Goal: Transaction & Acquisition: Purchase product/service

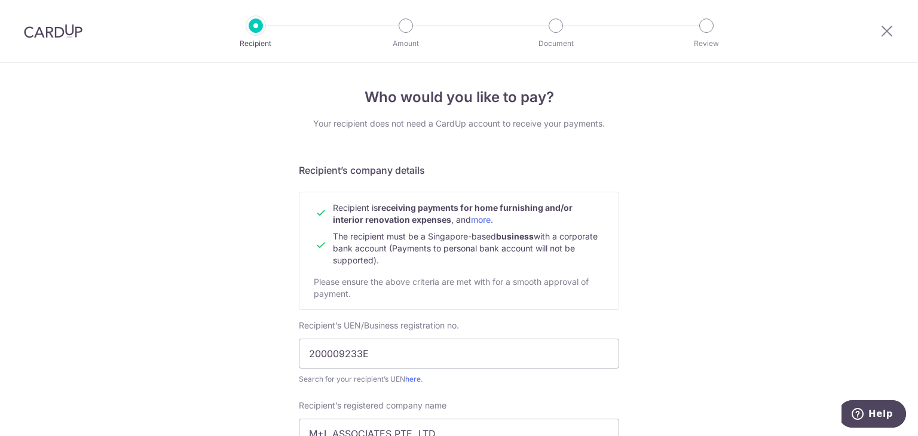
scroll to position [525, 0]
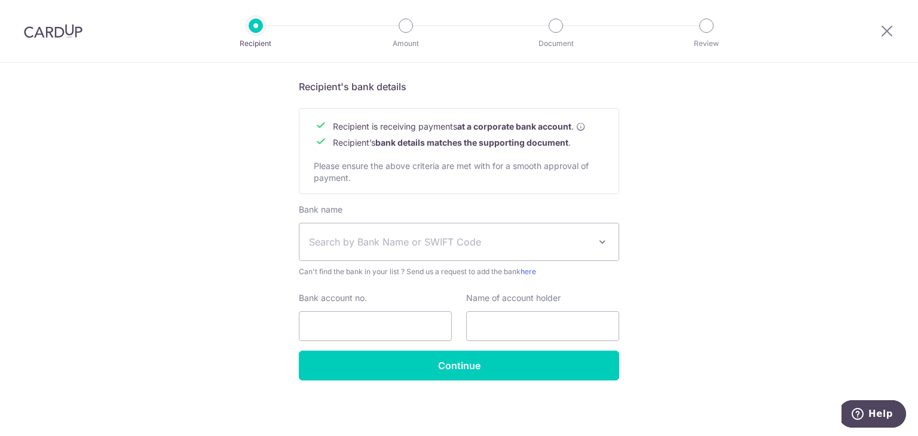
click at [532, 252] on span "Search by Bank Name or SWIFT Code" at bounding box center [458, 242] width 319 height 37
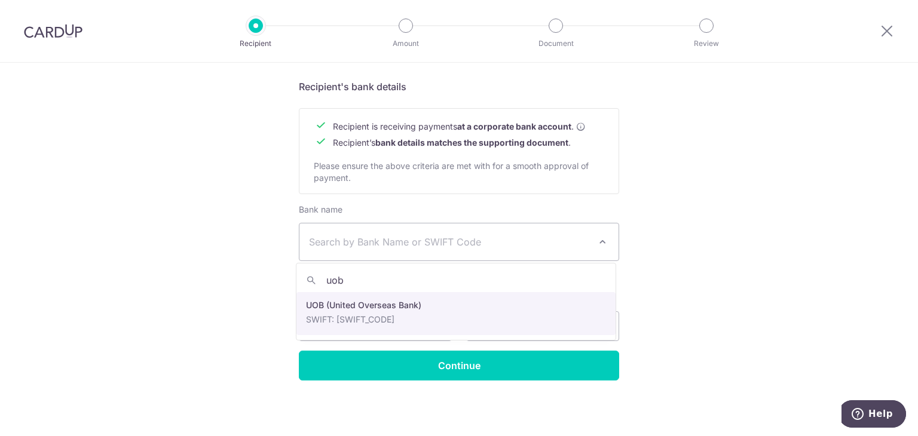
type input "uob"
select select "18"
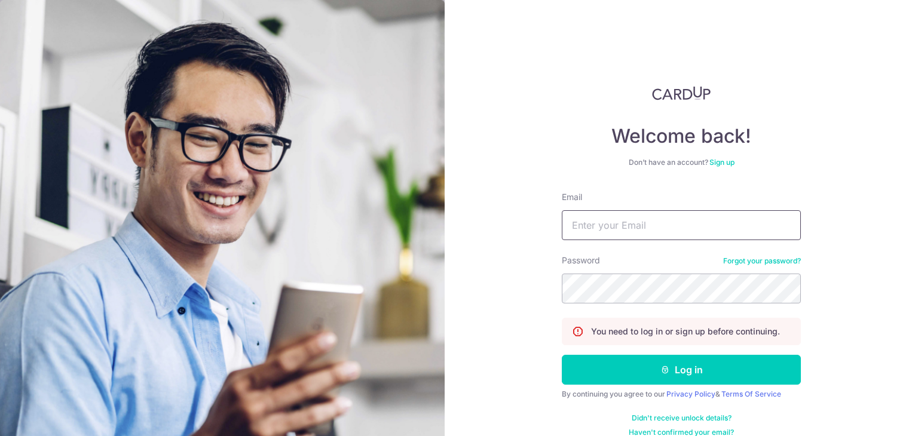
click at [641, 235] on input "Email" at bounding box center [681, 225] width 239 height 30
click at [643, 230] on input "Email" at bounding box center [681, 225] width 239 height 30
type input "gerald.gohjr@gmail.com"
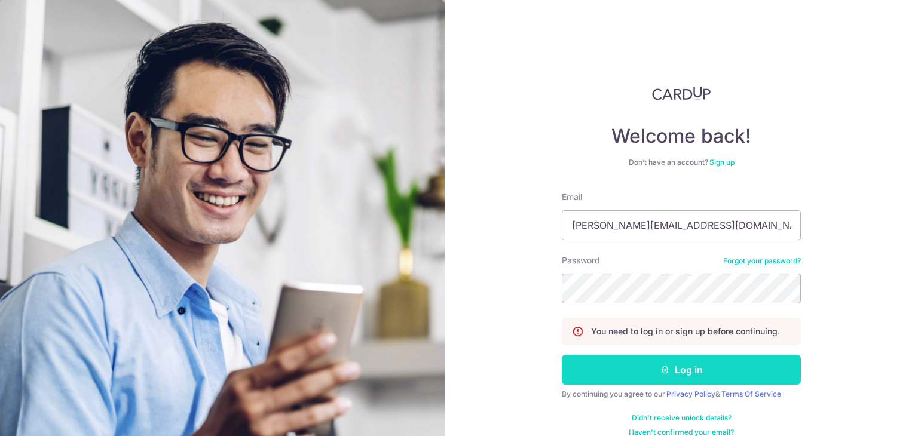
click at [699, 368] on button "Log in" at bounding box center [681, 370] width 239 height 30
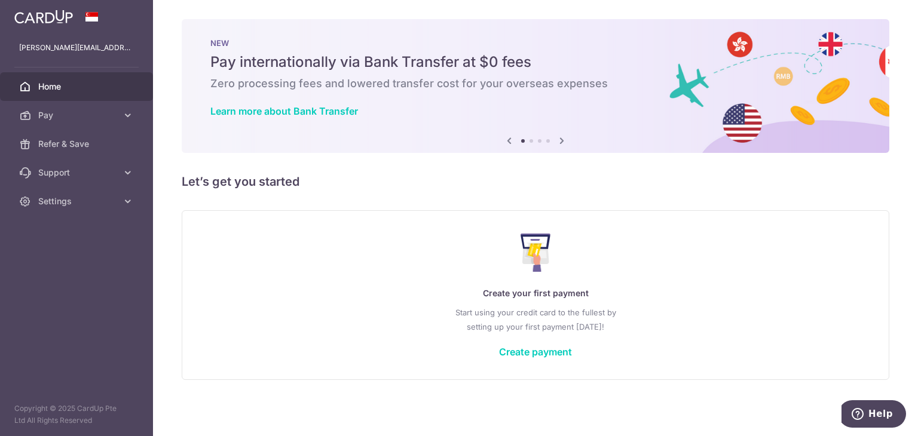
click at [527, 335] on div "Create your first payment Start using your credit card to the fullest by settin…" at bounding box center [536, 295] width 678 height 142
click at [519, 349] on link "Create payment" at bounding box center [535, 352] width 73 height 12
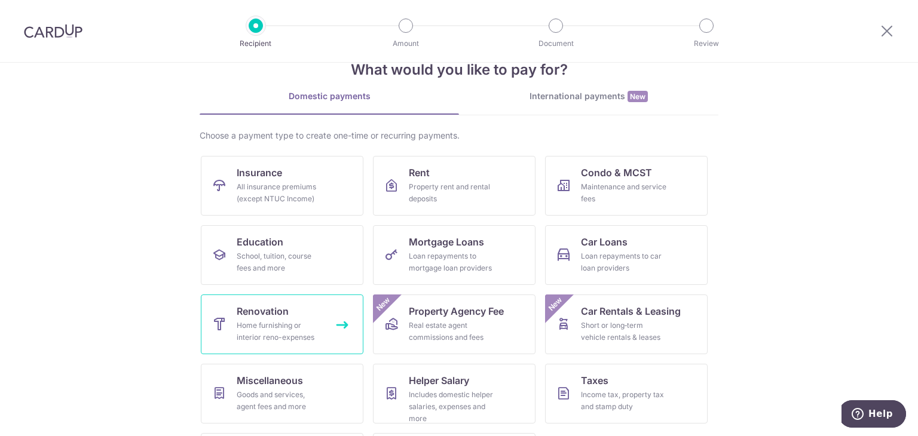
scroll to position [98, 0]
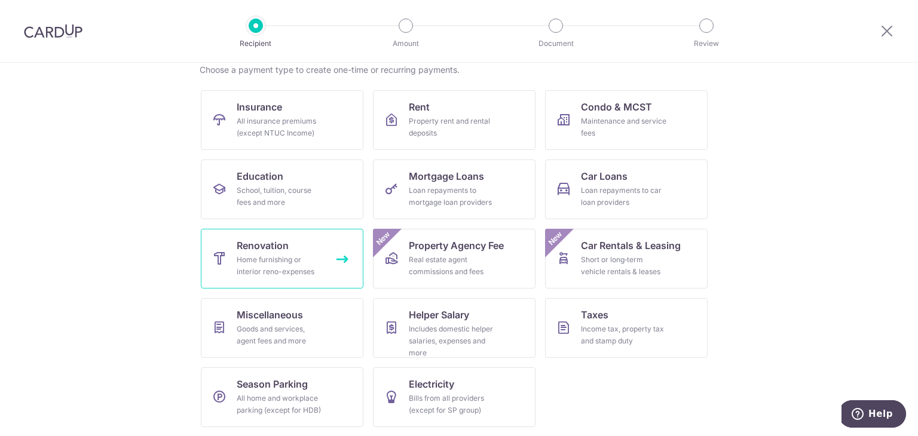
click at [324, 272] on link "Renovation Home furnishing or interior reno-expenses" at bounding box center [282, 259] width 163 height 60
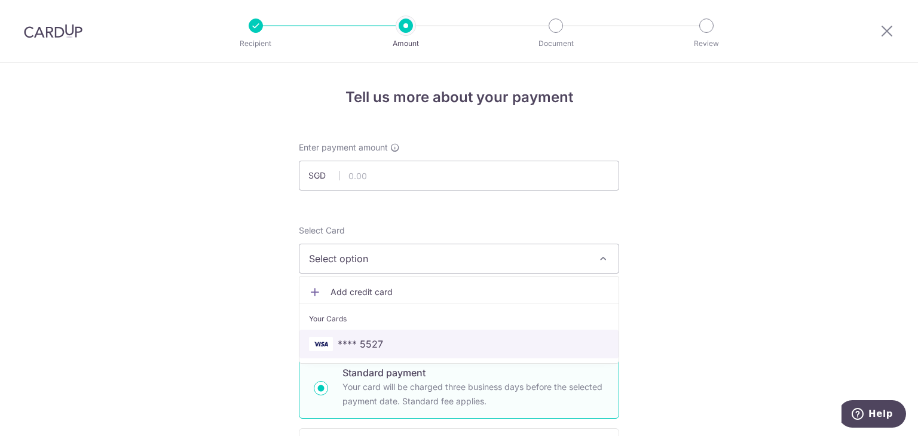
click at [360, 331] on link "**** 5527" at bounding box center [458, 344] width 319 height 29
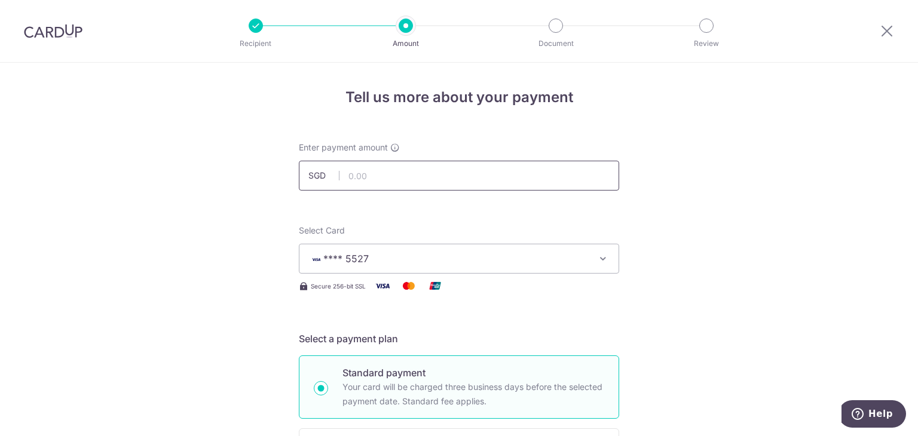
click at [385, 178] on input "text" at bounding box center [459, 176] width 320 height 30
click at [395, 177] on input "text" at bounding box center [459, 176] width 320 height 30
type input "20,000.00"
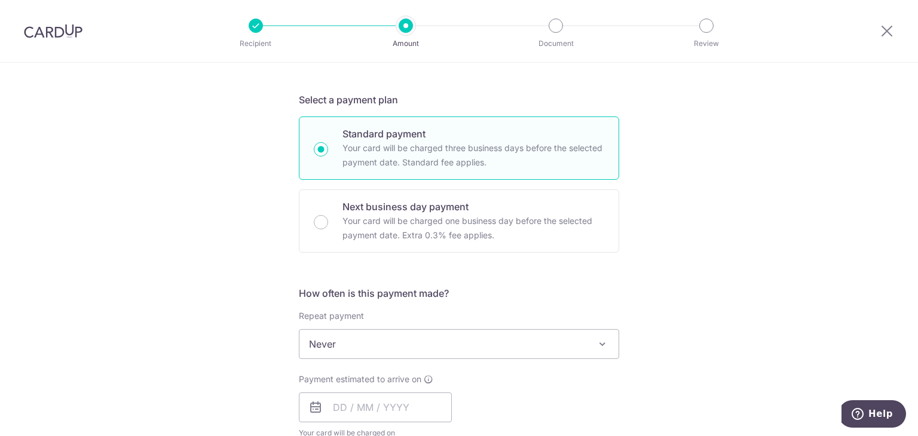
scroll to position [359, 0]
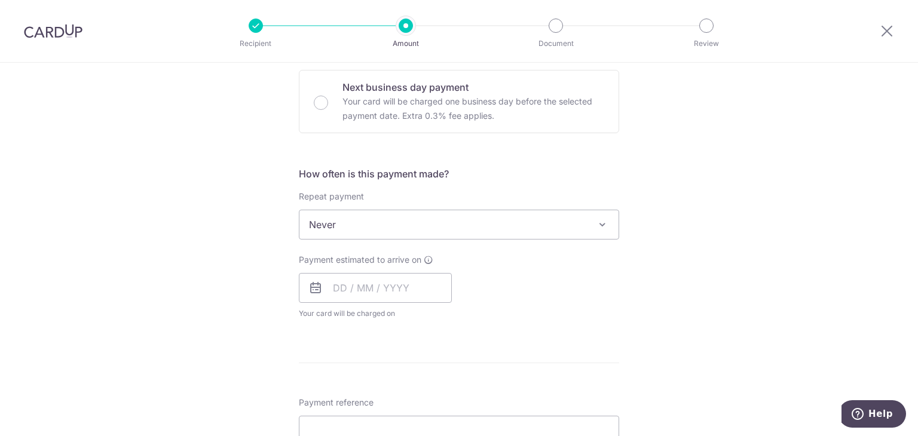
click at [450, 227] on span "Never" at bounding box center [458, 224] width 319 height 29
drag, startPoint x: 395, startPoint y: 292, endPoint x: 403, endPoint y: 284, distance: 11.0
click at [396, 292] on input "text" at bounding box center [375, 288] width 153 height 30
click at [344, 414] on link "15" at bounding box center [347, 420] width 19 height 19
type input "15/09/2025"
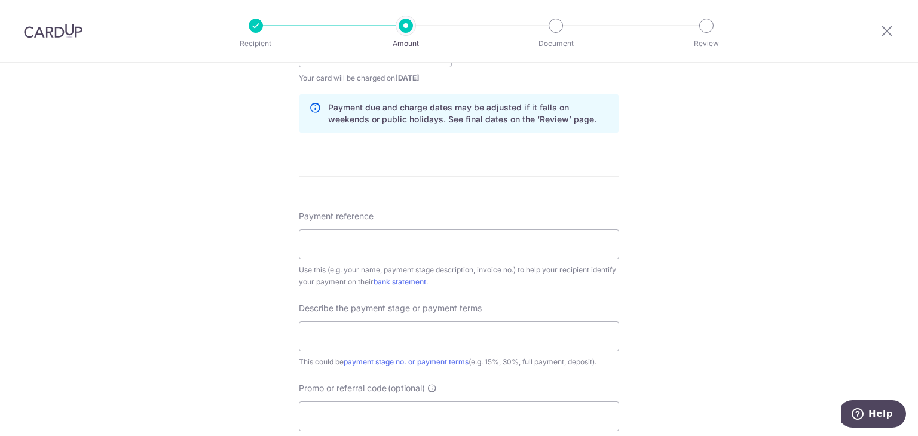
scroll to position [598, 0]
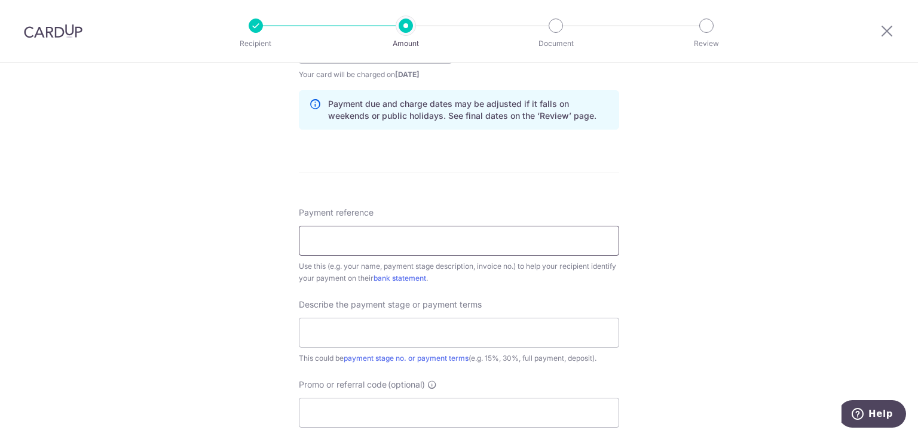
click at [385, 238] on input "Payment reference" at bounding box center [459, 241] width 320 height 30
type input "25 coco palms 11-48"
type input "payment 2 - 40%"
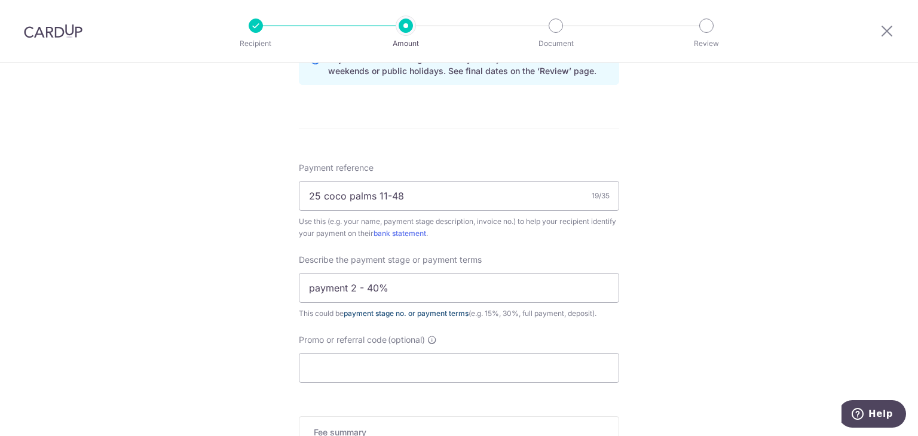
scroll to position [717, 0]
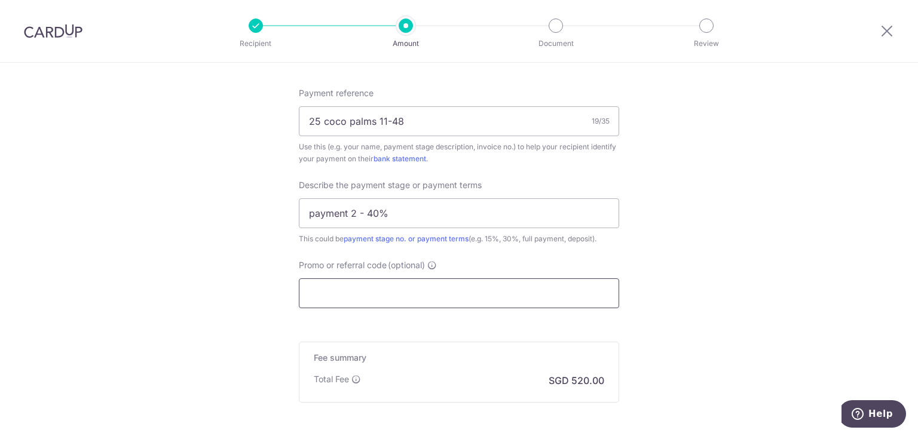
click at [464, 301] on input "Promo or referral code (optional)" at bounding box center [459, 294] width 320 height 30
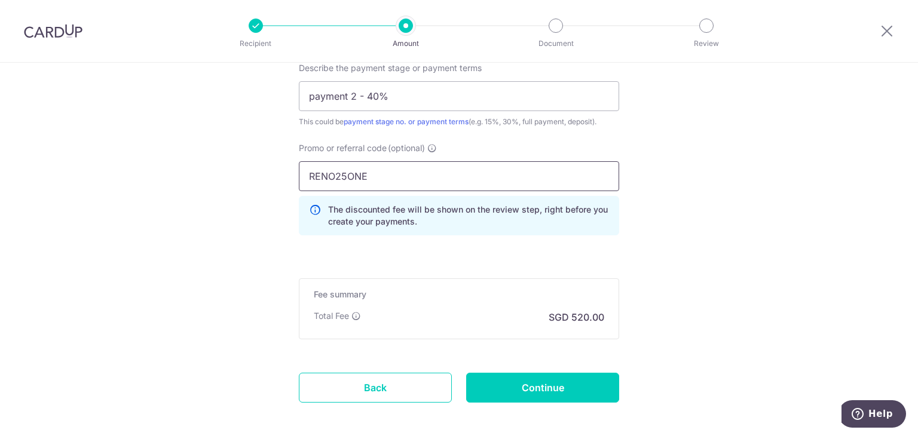
scroll to position [837, 0]
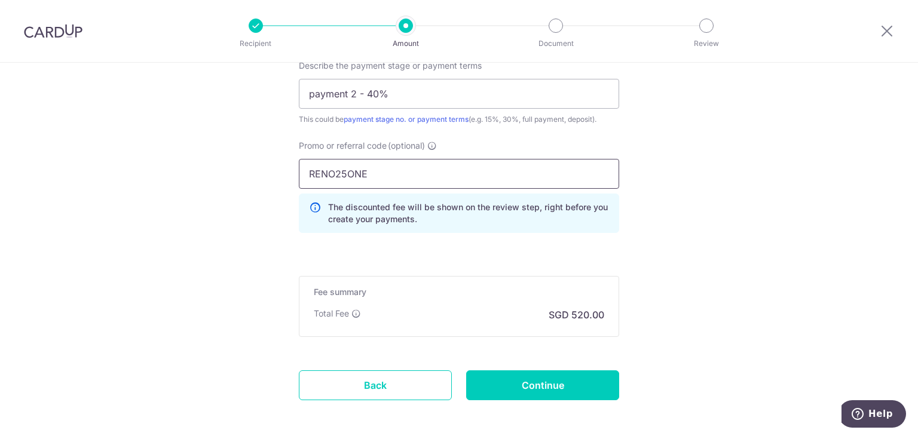
type input "RENO25ONE"
click at [469, 335] on div "Fee summary Base fee Extend fee Next-day fee Total Fee SGD 520.00" at bounding box center [459, 306] width 320 height 61
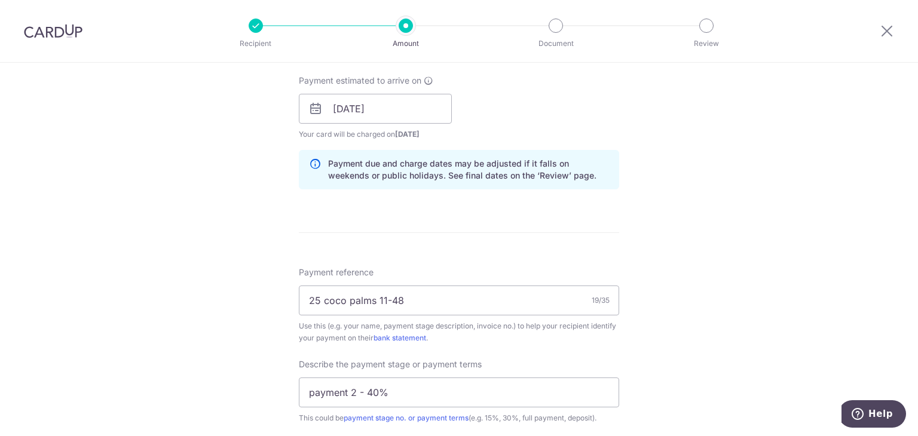
scroll to position [889, 0]
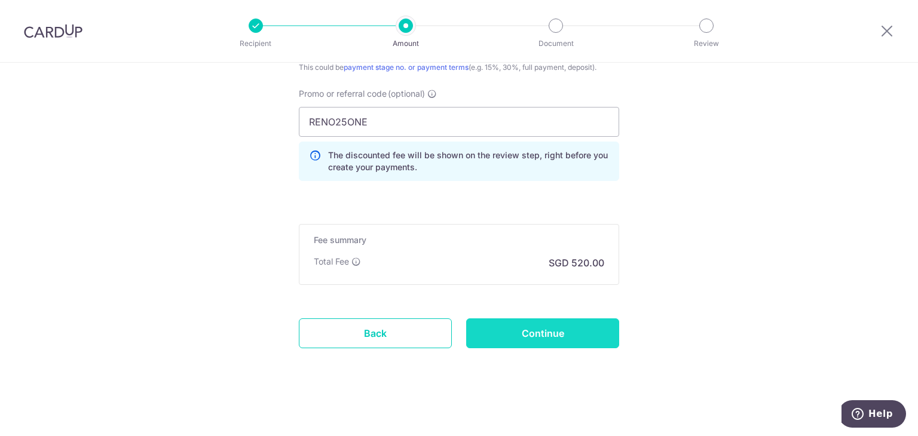
click at [522, 333] on input "Continue" at bounding box center [542, 334] width 153 height 30
type input "Create Schedule"
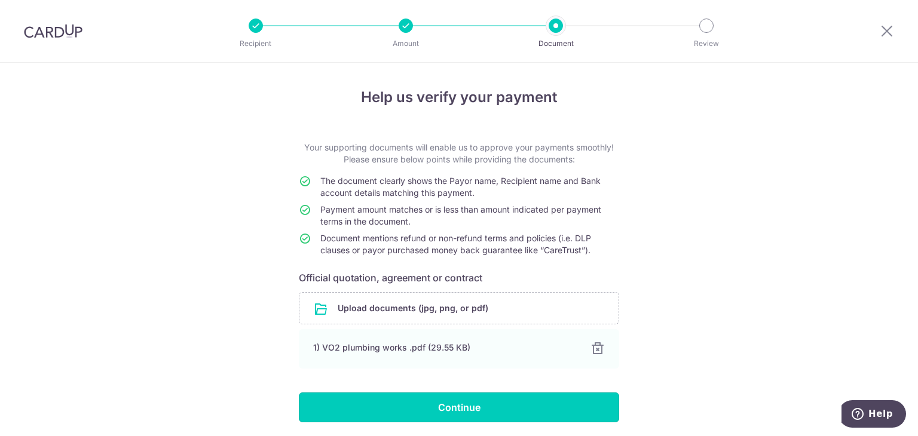
drag, startPoint x: 507, startPoint y: 405, endPoint x: 521, endPoint y: 406, distance: 14.4
click at [507, 406] on input "Continue" at bounding box center [459, 408] width 320 height 30
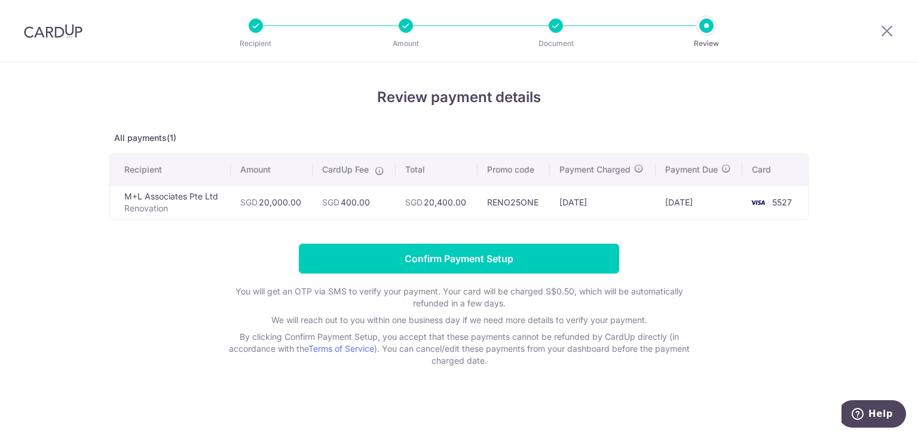
click at [375, 173] on icon at bounding box center [380, 171] width 10 height 10
click at [554, 29] on div at bounding box center [556, 26] width 14 height 14
click at [888, 34] on icon at bounding box center [887, 30] width 14 height 15
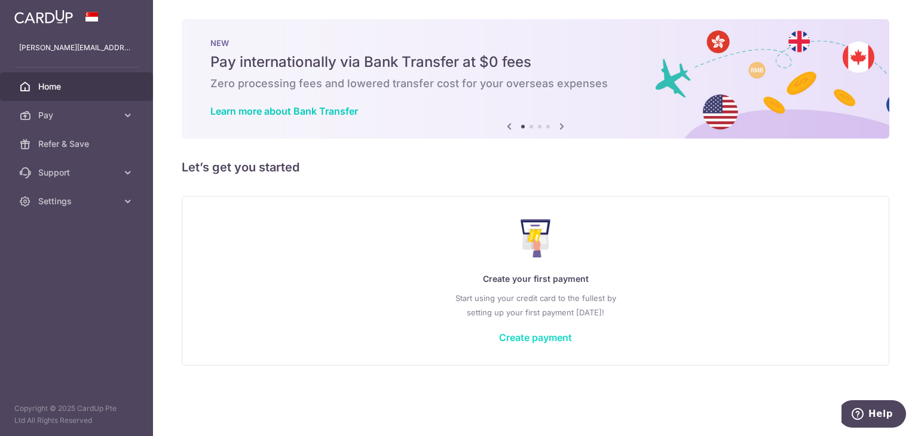
click at [505, 334] on link "Create payment" at bounding box center [535, 338] width 73 height 12
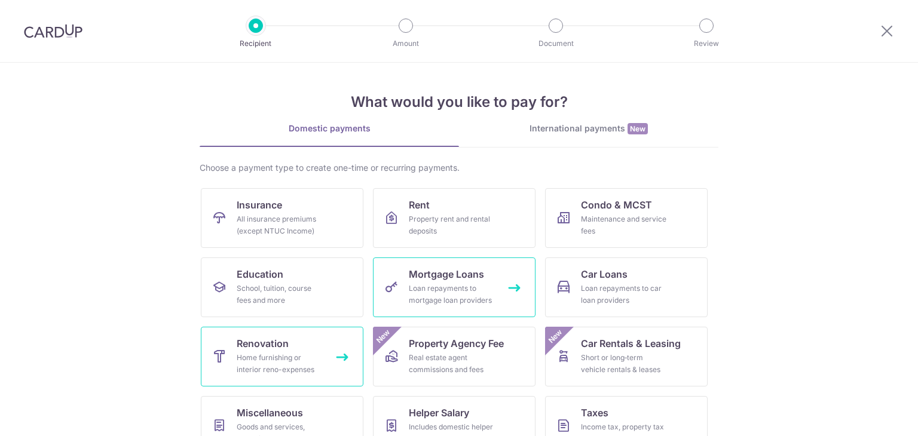
click at [258, 351] on link "Renovation Home furnishing or interior reno-expenses" at bounding box center [282, 357] width 163 height 60
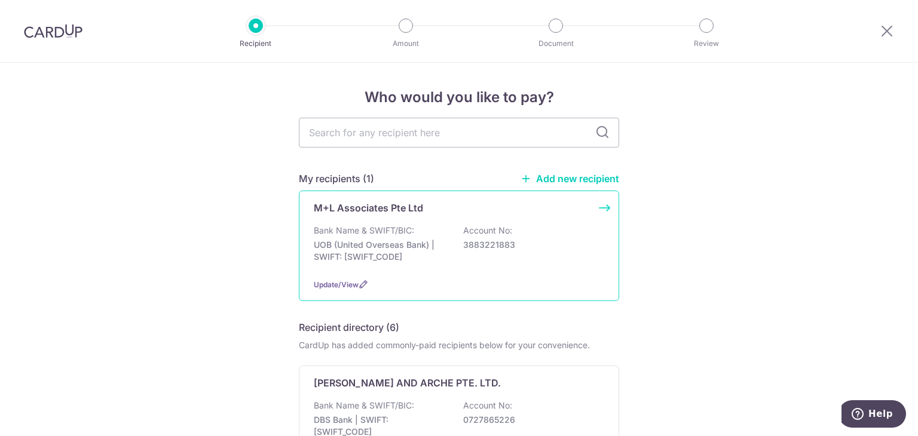
click at [495, 250] on p "3883221883" at bounding box center [530, 245] width 134 height 12
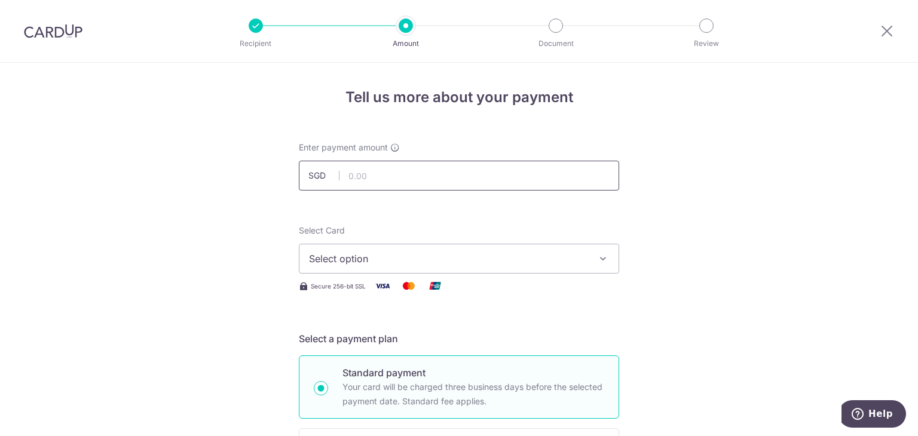
click at [361, 174] on input "text" at bounding box center [459, 176] width 320 height 30
type input "20,939.30"
click at [369, 256] on span "Select option" at bounding box center [448, 259] width 279 height 14
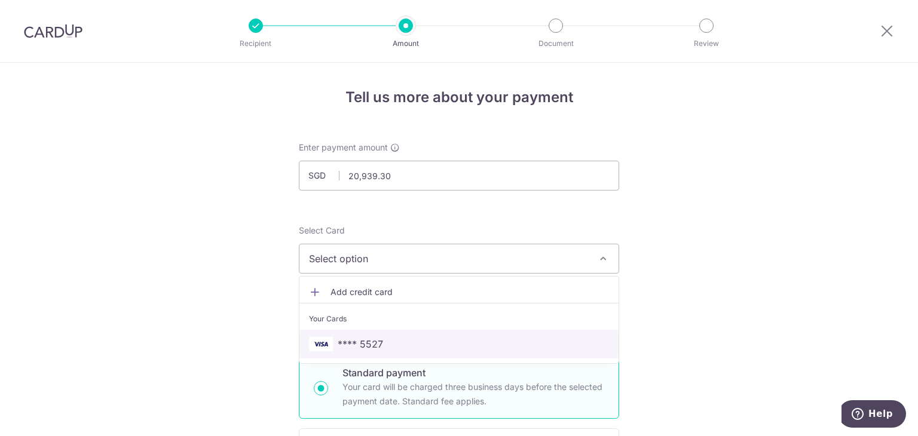
click at [347, 343] on span "**** 5527" at bounding box center [360, 344] width 45 height 14
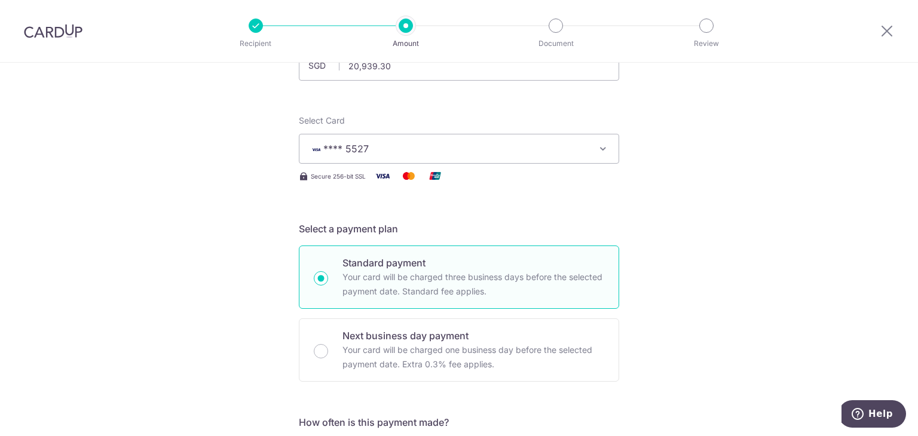
scroll to position [239, 0]
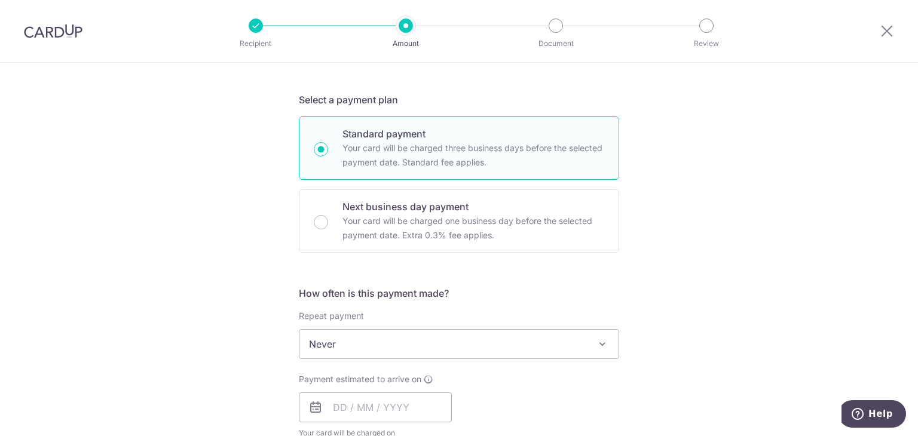
click at [394, 336] on span "Never" at bounding box center [458, 344] width 319 height 29
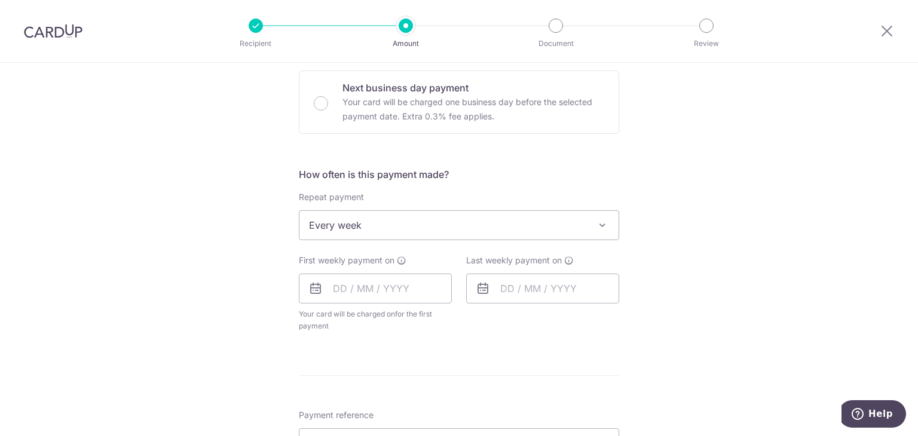
scroll to position [359, 0]
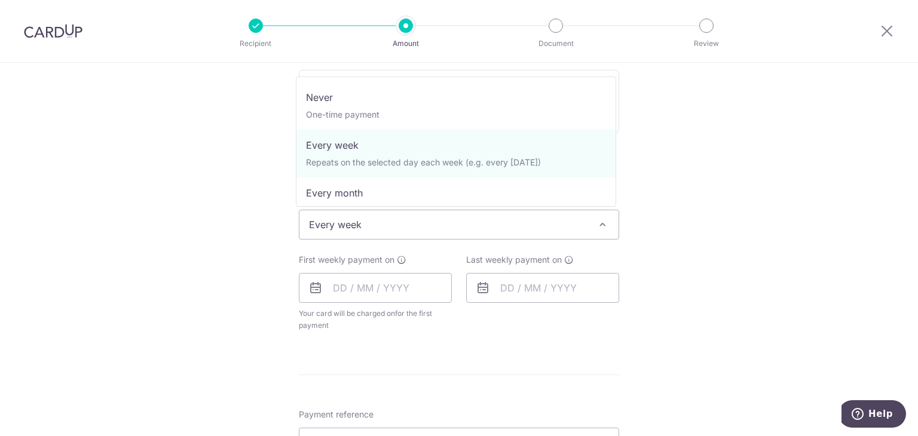
click at [369, 223] on span "Every week" at bounding box center [458, 224] width 319 height 29
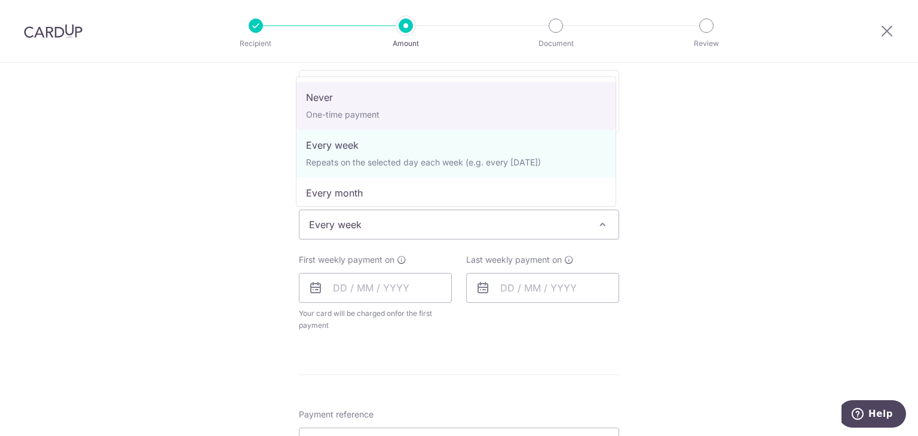
select select "1"
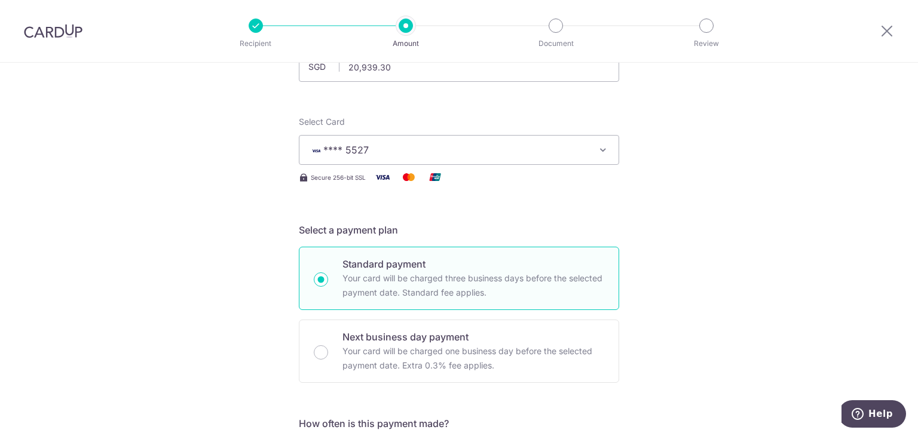
scroll to position [0, 0]
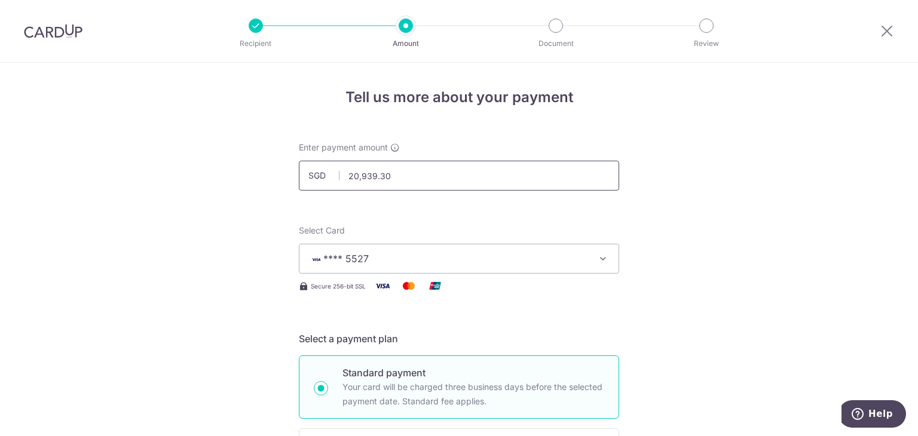
drag, startPoint x: 395, startPoint y: 178, endPoint x: 308, endPoint y: 176, distance: 86.7
click at [308, 176] on div "SGD 20,939.30 20939.30" at bounding box center [459, 176] width 320 height 30
click at [445, 230] on div "Select Card **** 5527 Add credit card Your Cards **** 5527" at bounding box center [459, 249] width 320 height 49
type input "18,909.30"
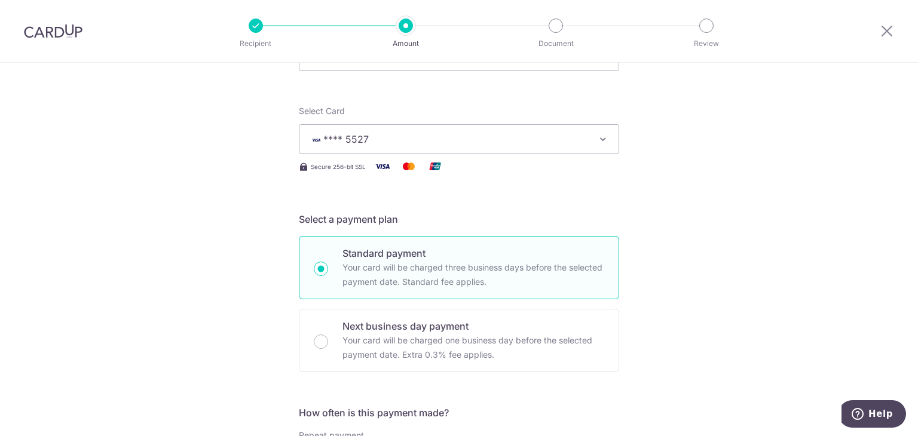
scroll to position [239, 0]
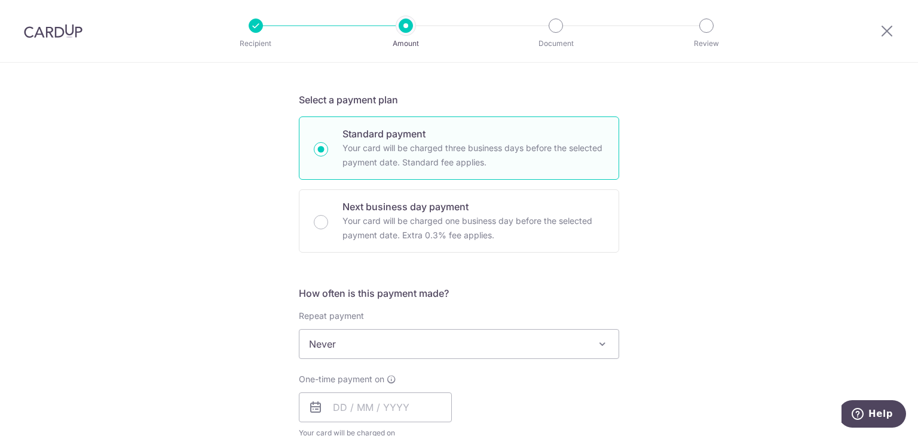
click at [336, 337] on span "Never" at bounding box center [458, 344] width 319 height 29
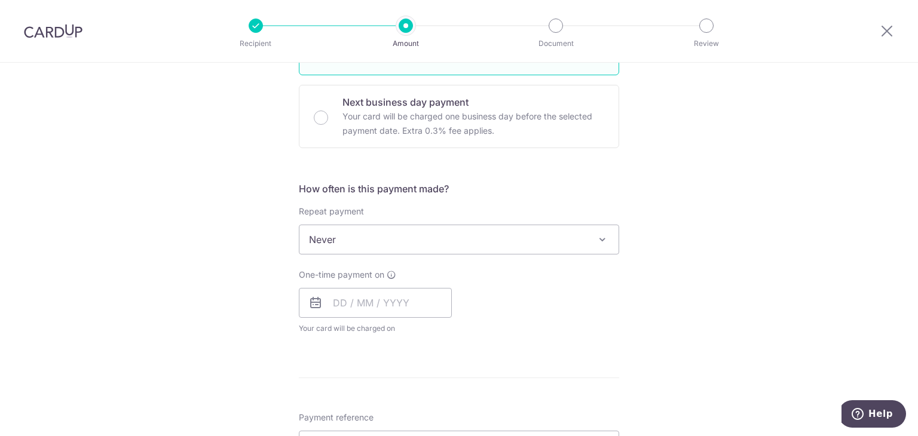
scroll to position [418, 0]
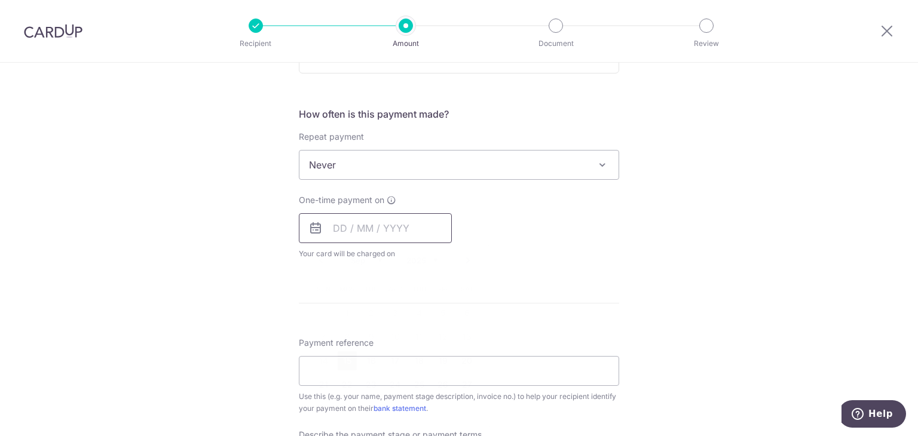
click at [400, 228] on input "text" at bounding box center [375, 228] width 153 height 30
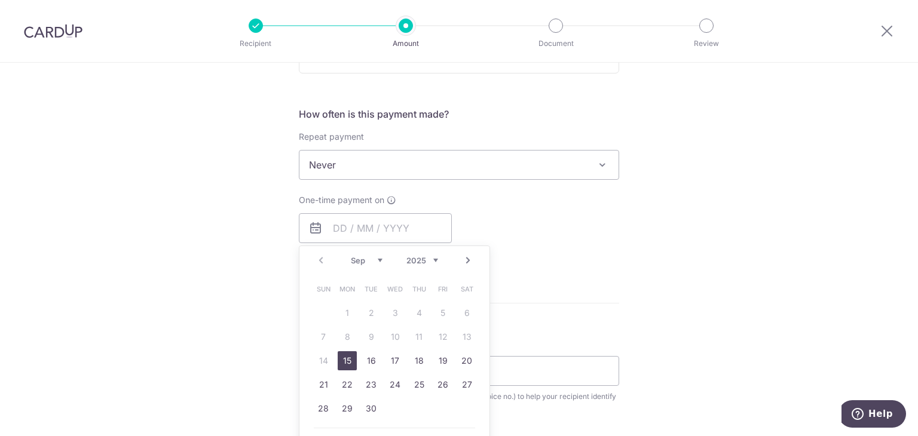
click at [342, 357] on link "15" at bounding box center [347, 360] width 19 height 19
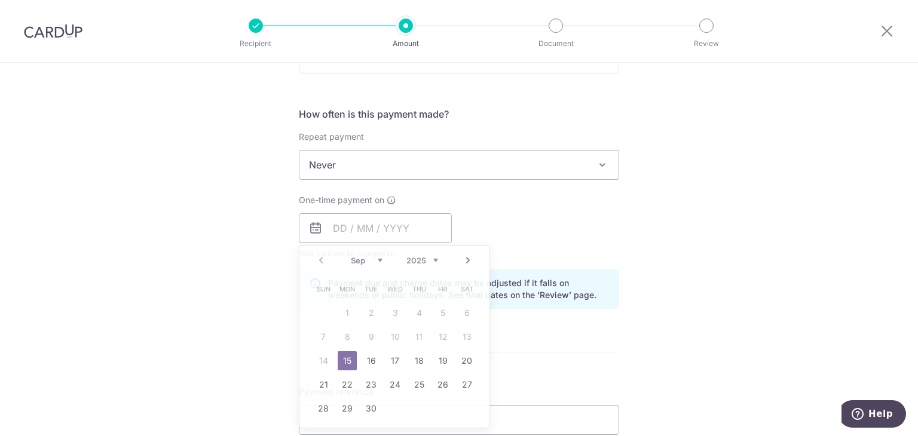
type input "[DATE]"
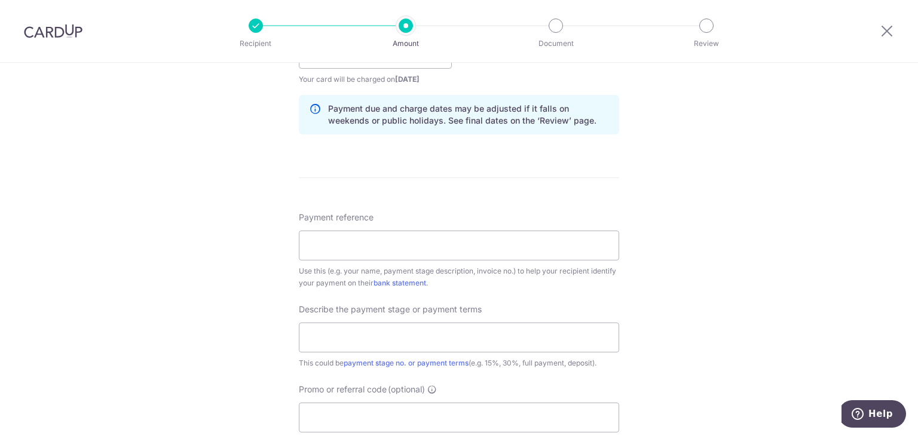
scroll to position [598, 0]
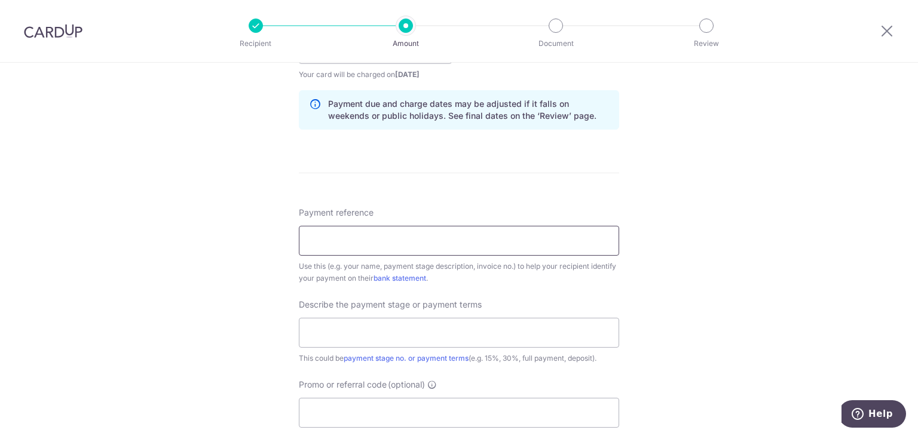
click at [392, 240] on input "Payment reference" at bounding box center [459, 241] width 320 height 30
type input "25 coco palms 11-48"
click at [417, 328] on input "text" at bounding box center [459, 333] width 320 height 30
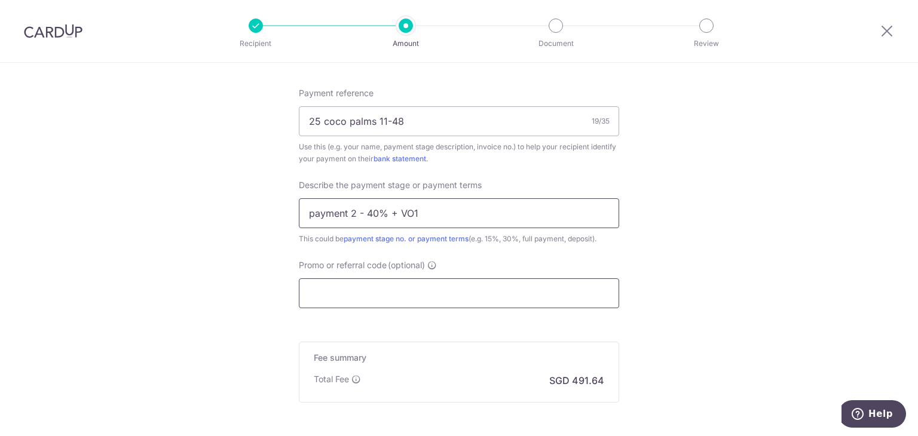
type input "payment 2 - 40% + VO1"
click at [373, 287] on input "Promo or referral code (optional)" at bounding box center [459, 294] width 320 height 30
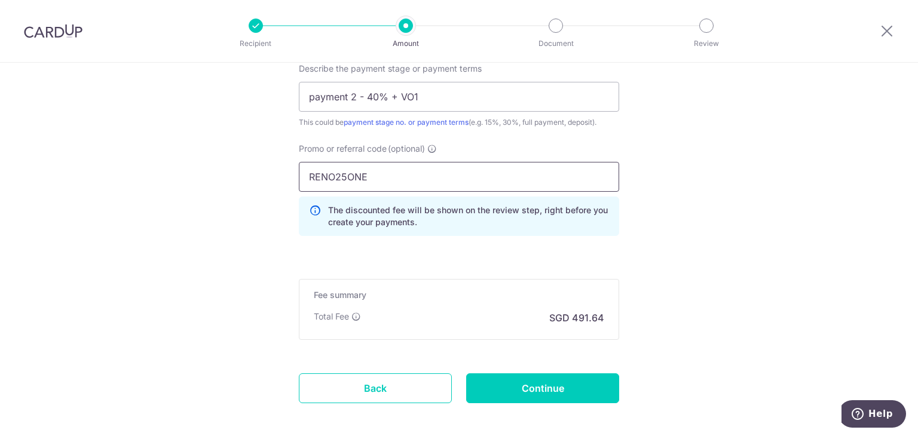
scroll to position [837, 0]
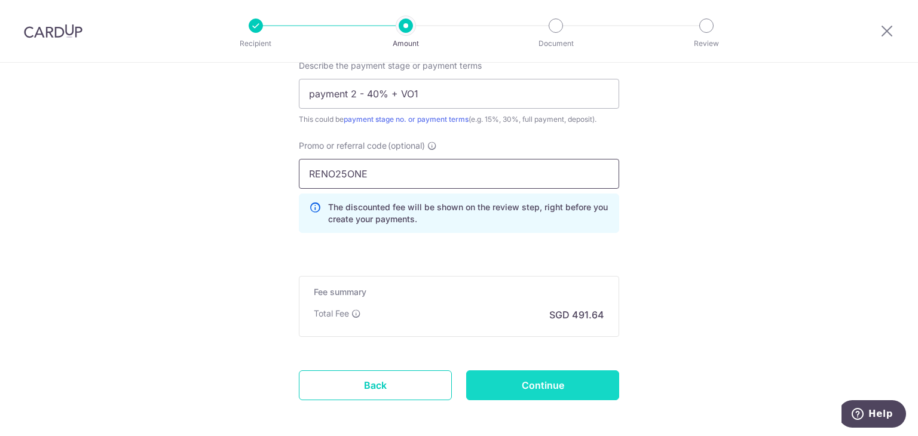
type input "RENO25ONE"
click at [519, 386] on input "Continue" at bounding box center [542, 386] width 153 height 30
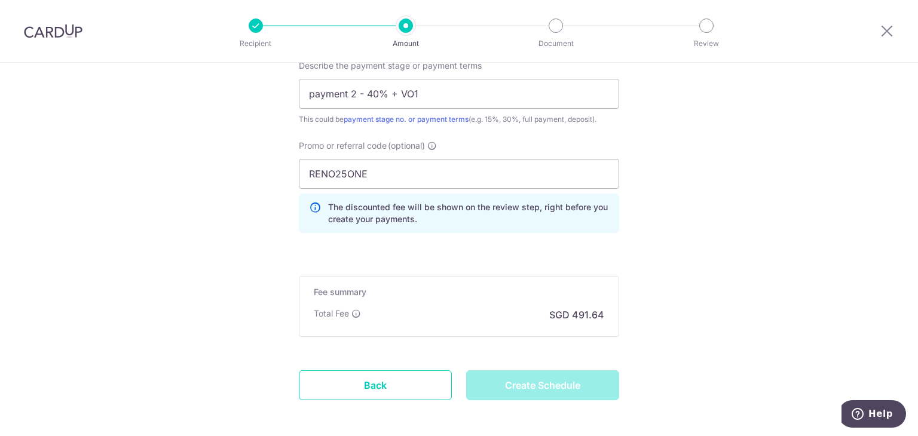
type input "Create Schedule"
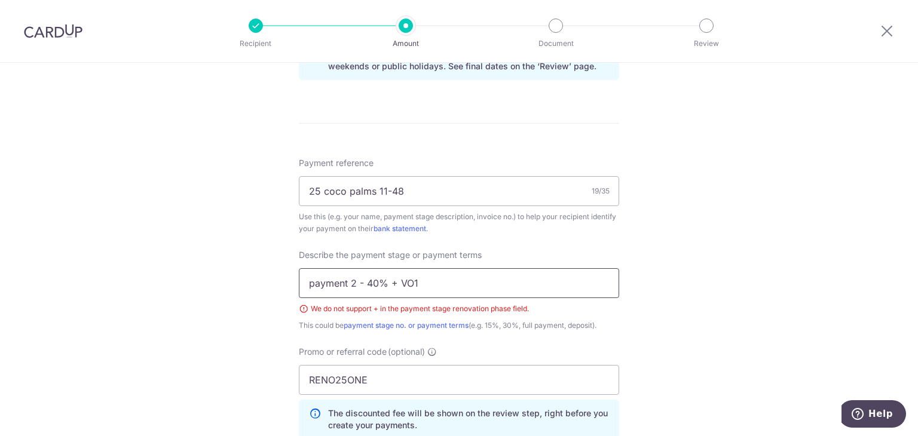
click at [394, 283] on input "payment 2 - 40% + VO1" at bounding box center [459, 283] width 320 height 30
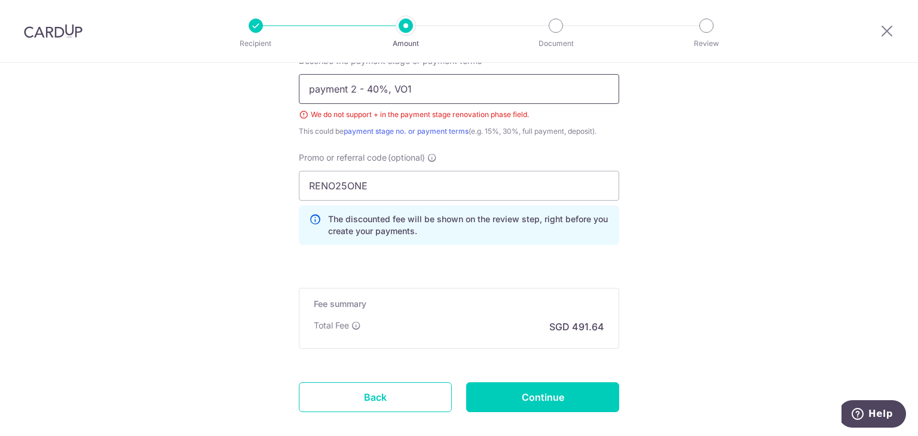
scroll to position [905, 0]
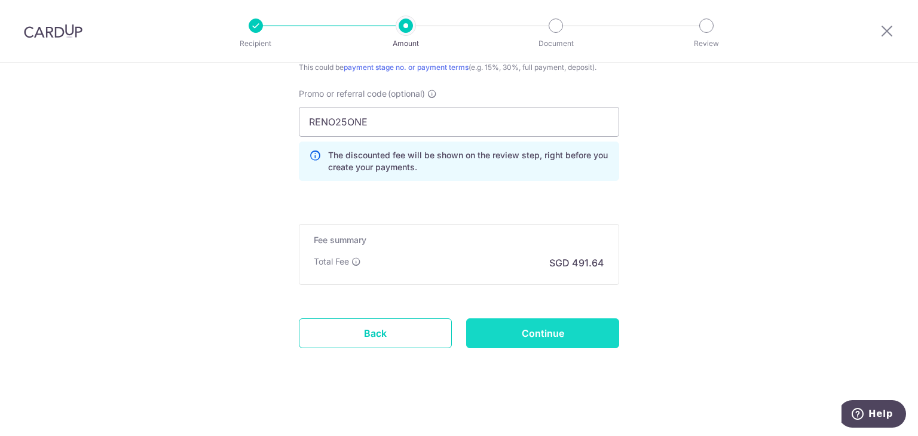
type input "payment 2 - 40%, VO1"
click at [500, 326] on input "Continue" at bounding box center [542, 334] width 153 height 30
type input "Create Schedule"
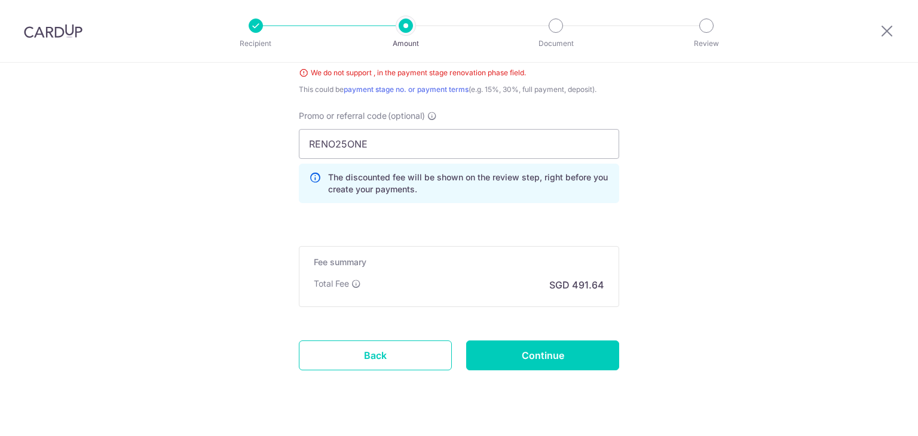
scroll to position [666, 0]
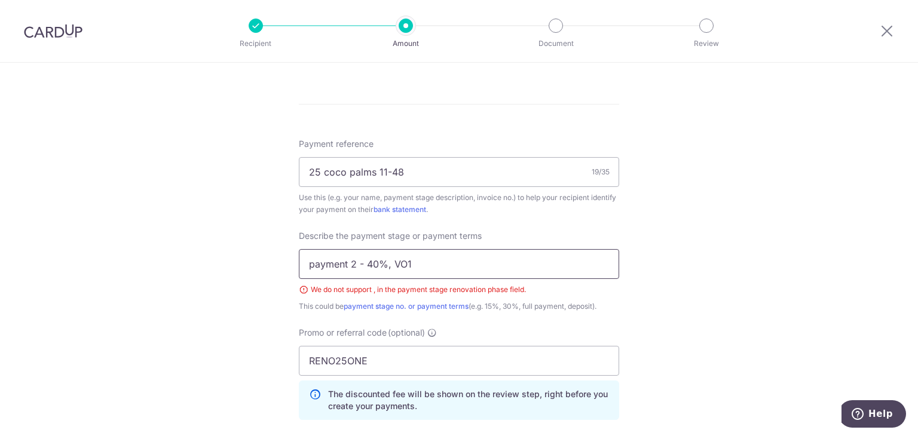
click at [390, 265] on input "payment 2 - 40%, VO1" at bounding box center [459, 264] width 320 height 30
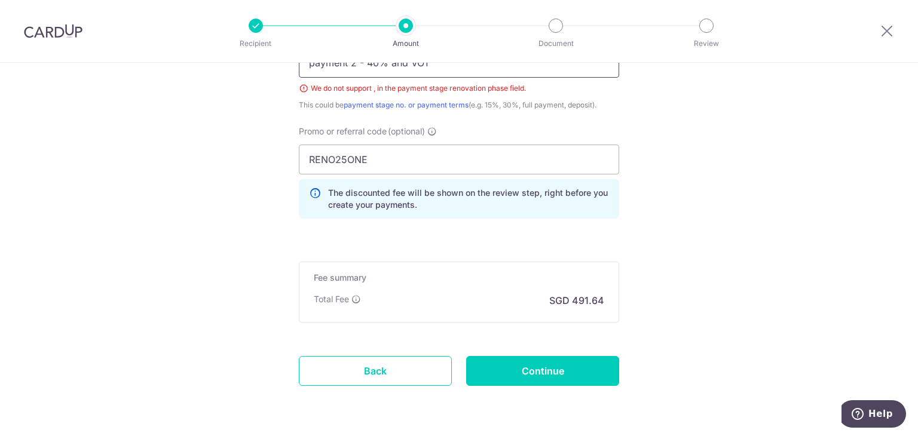
scroll to position [905, 0]
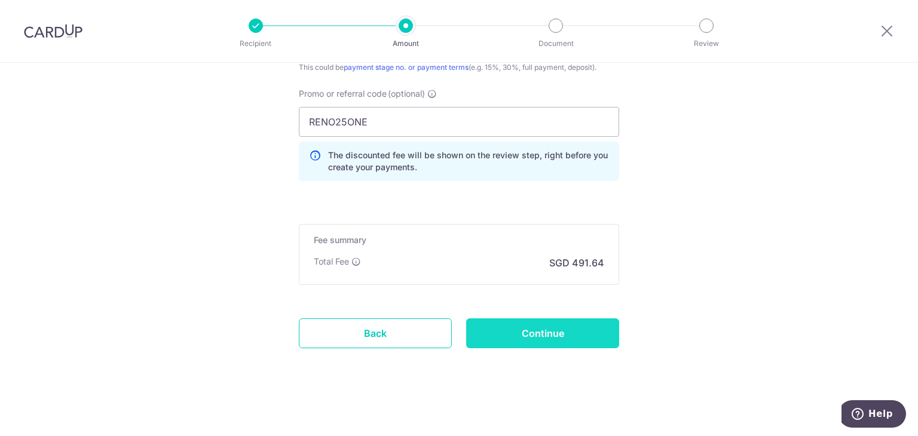
type input "payment 2 - 40% and VO1"
click at [546, 328] on input "Continue" at bounding box center [542, 334] width 153 height 30
type input "Create Schedule"
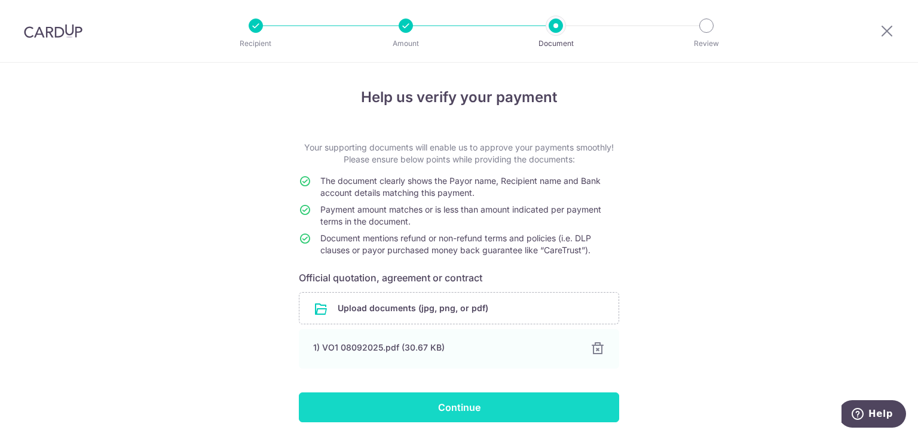
click at [464, 402] on input "Continue" at bounding box center [459, 408] width 320 height 30
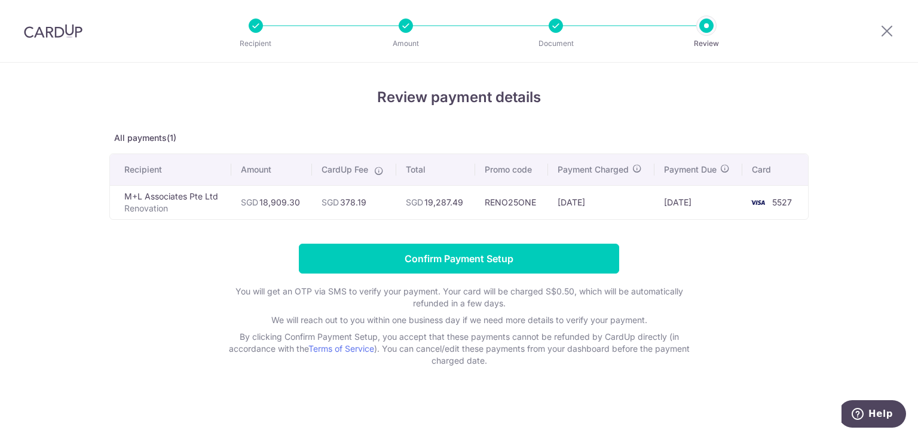
click at [402, 23] on div at bounding box center [406, 26] width 14 height 14
click at [559, 26] on div at bounding box center [556, 26] width 14 height 14
click at [292, 163] on th "Amount" at bounding box center [271, 169] width 81 height 31
click at [791, 204] on td "5527" at bounding box center [775, 202] width 66 height 34
click at [897, 28] on div at bounding box center [887, 31] width 62 height 62
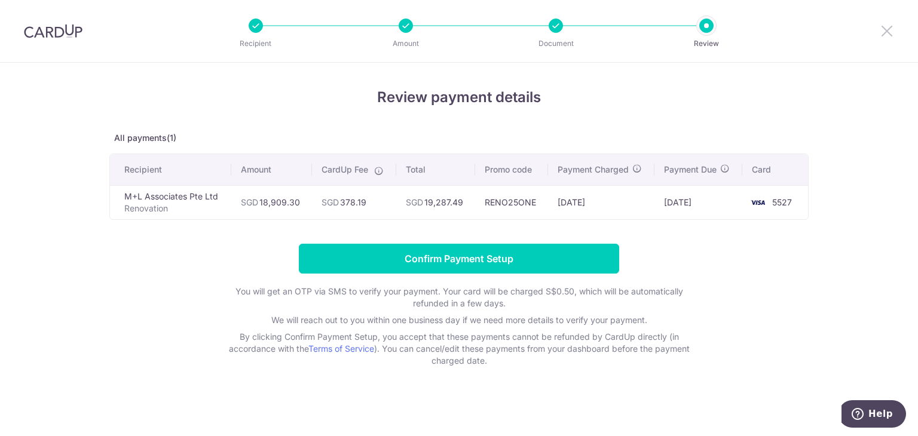
click at [889, 32] on icon at bounding box center [887, 30] width 14 height 15
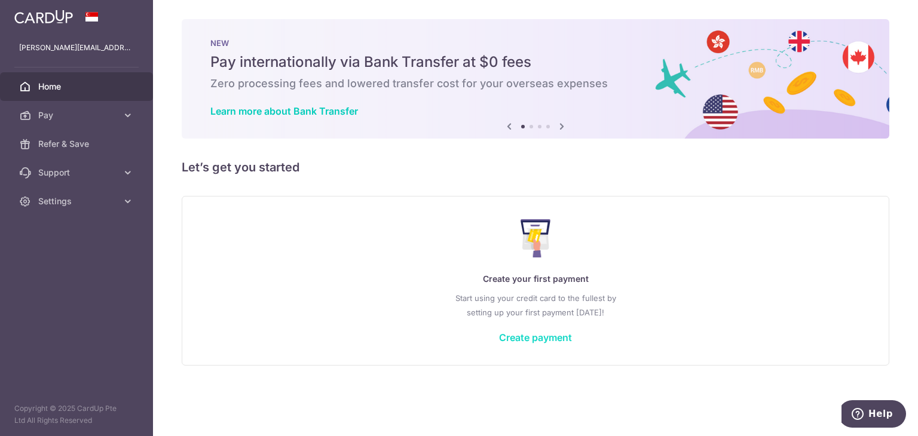
click at [547, 334] on link "Create payment" at bounding box center [535, 338] width 73 height 12
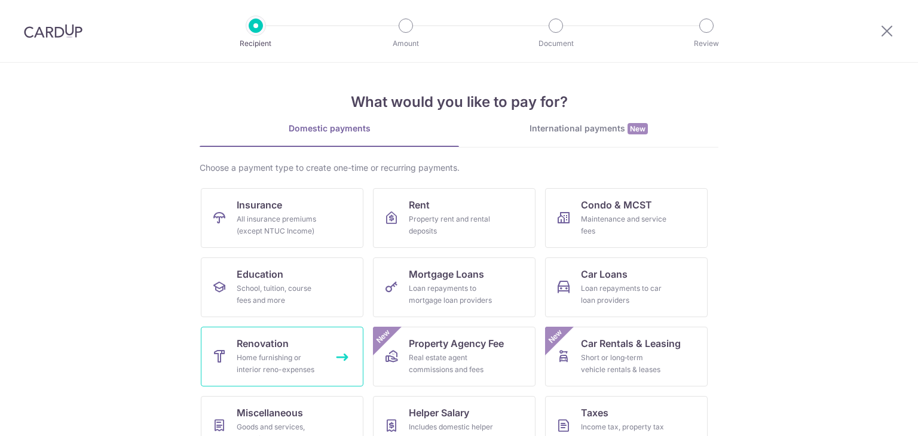
click at [280, 365] on div "Home furnishing or interior reno-expenses" at bounding box center [280, 364] width 86 height 24
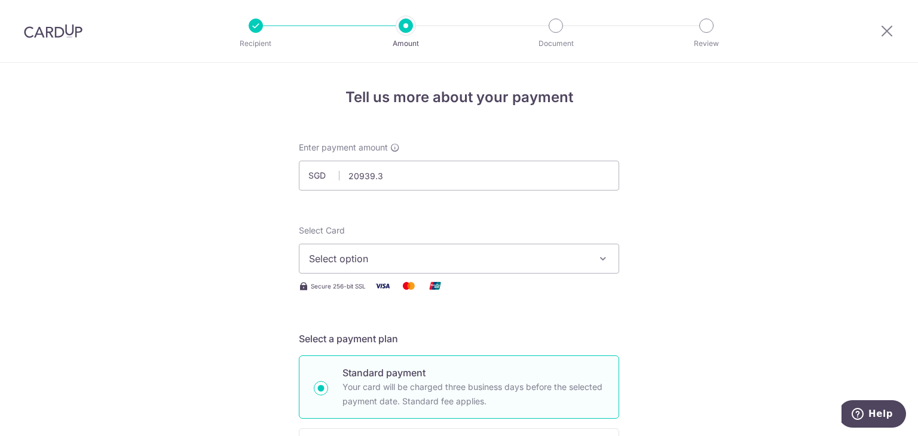
type input "20,939.30"
click at [370, 256] on span "Select option" at bounding box center [448, 259] width 279 height 14
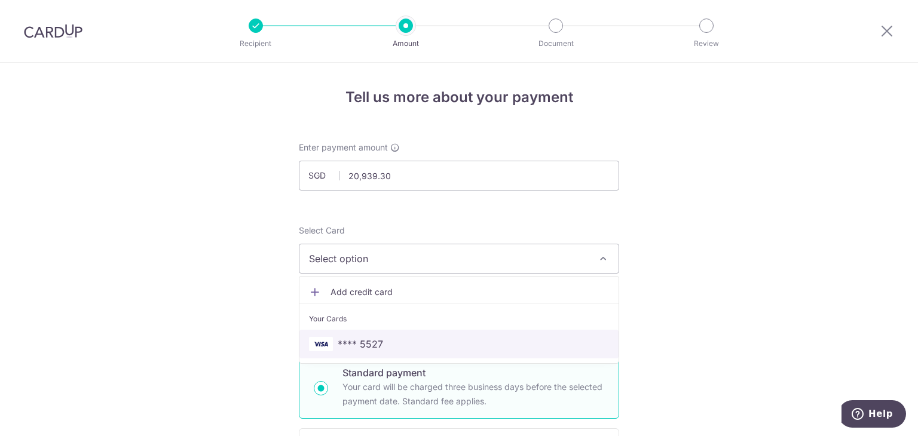
click at [354, 343] on span "**** 5527" at bounding box center [360, 344] width 45 height 14
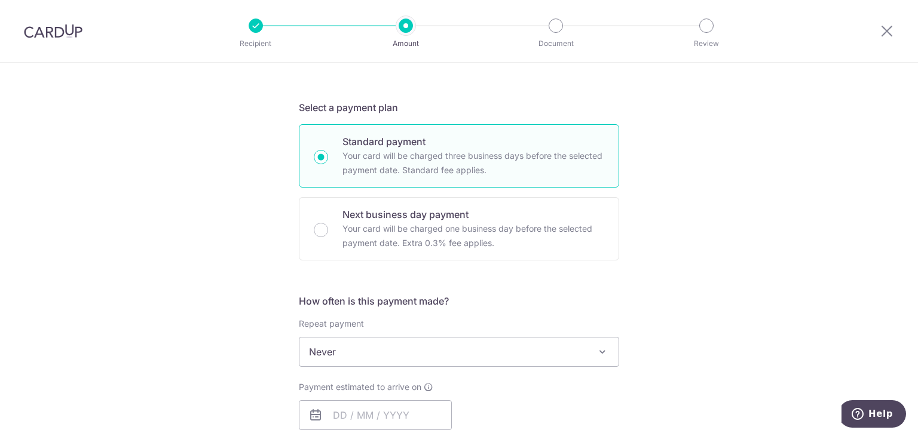
scroll to position [239, 0]
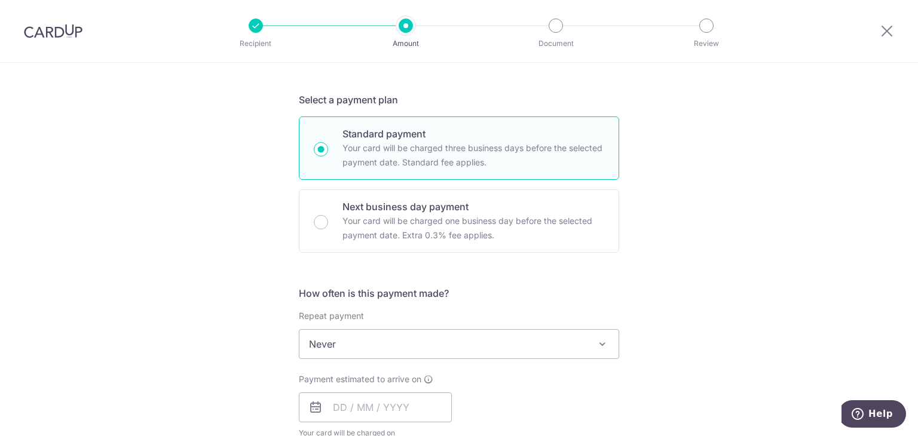
click at [381, 347] on span "Never" at bounding box center [458, 344] width 319 height 29
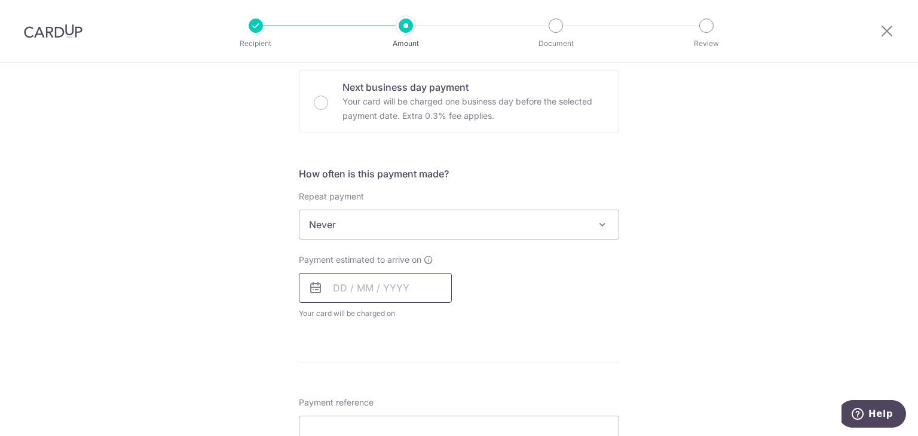
click at [360, 282] on input "text" at bounding box center [375, 288] width 153 height 30
click at [338, 417] on link "15" at bounding box center [347, 420] width 19 height 19
type input "[DATE]"
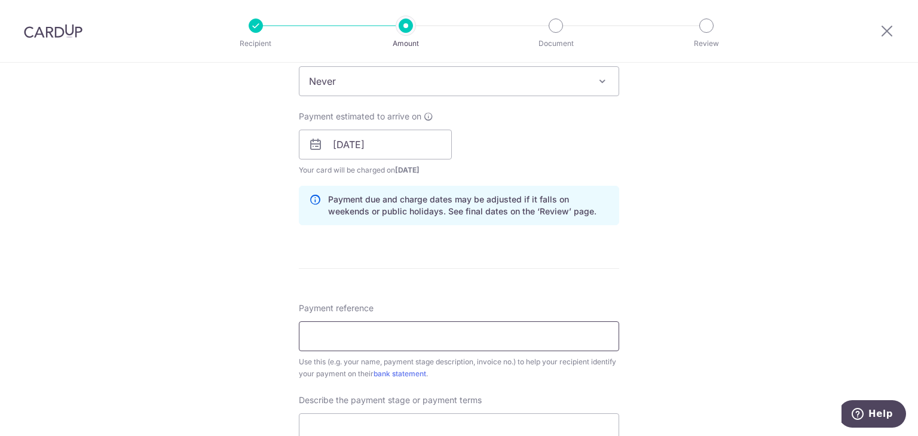
scroll to position [538, 0]
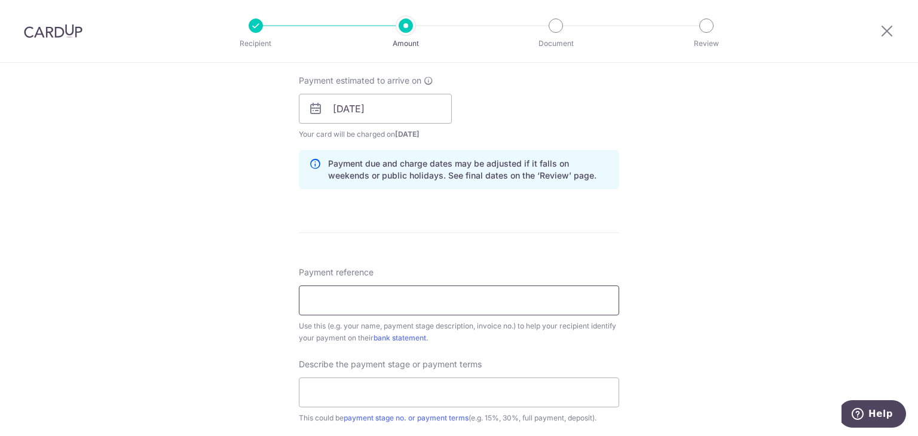
click at [335, 299] on input "Payment reference" at bounding box center [459, 301] width 320 height 30
type input "25 coco palms 11-48"
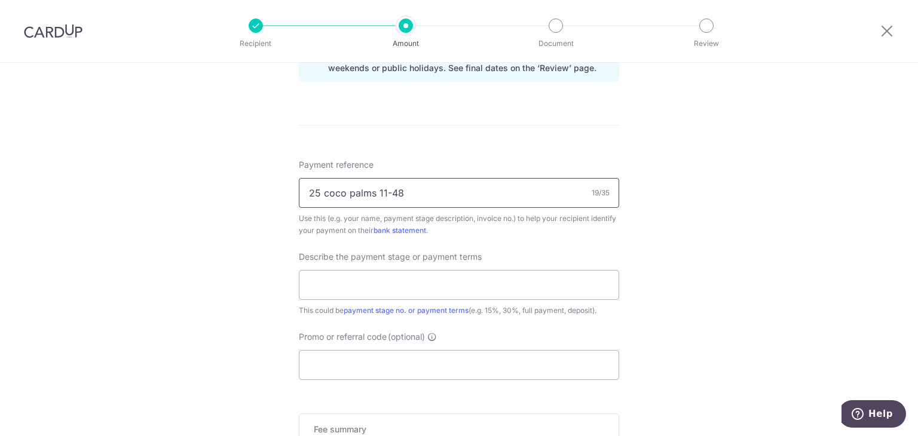
scroll to position [657, 0]
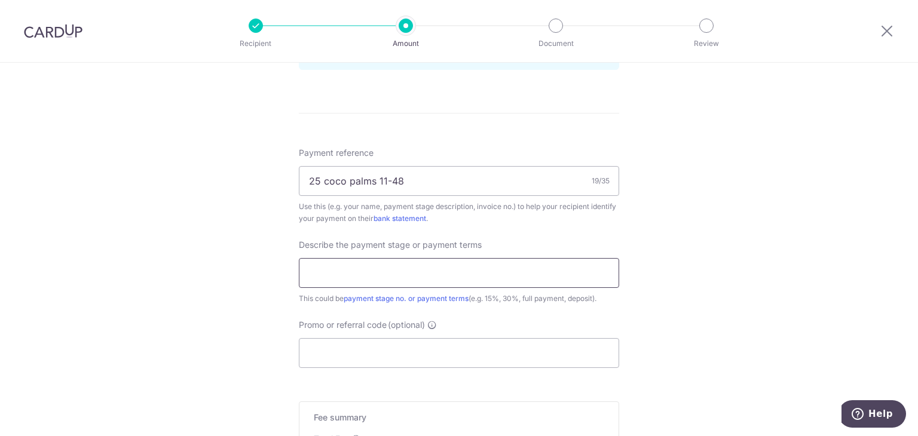
click at [374, 280] on input "text" at bounding box center [459, 273] width 320 height 30
drag, startPoint x: 404, startPoint y: 274, endPoint x: 389, endPoint y: 274, distance: 15.0
click at [389, 274] on input "payment 2 - 40% and VO1" at bounding box center [459, 273] width 320 height 30
click at [426, 273] on input "payment 2 - 40% VO1" at bounding box center [459, 273] width 320 height 30
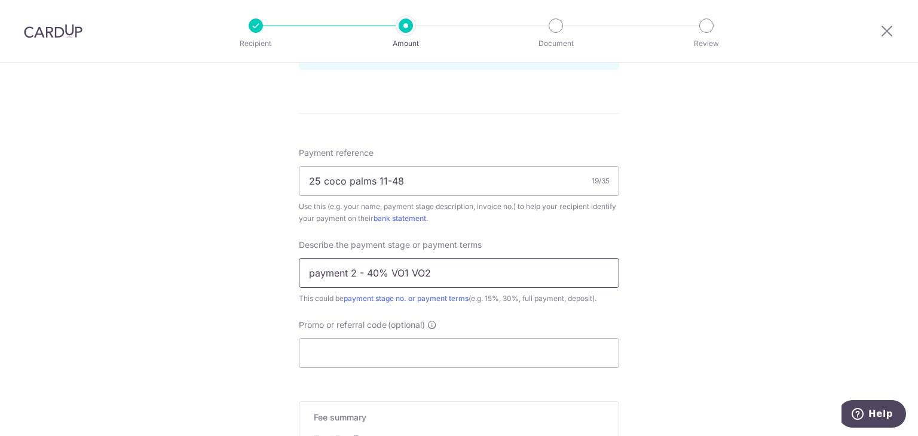
type input "payment 2 - 40% VO1 VO2"
click at [270, 300] on div "Tell us more about your payment Enter payment amount SGD 20,939.30 20939.30 Sel…" at bounding box center [459, 10] width 918 height 1210
click at [382, 347] on input "Promo or referral code (optional)" at bounding box center [459, 353] width 320 height 30
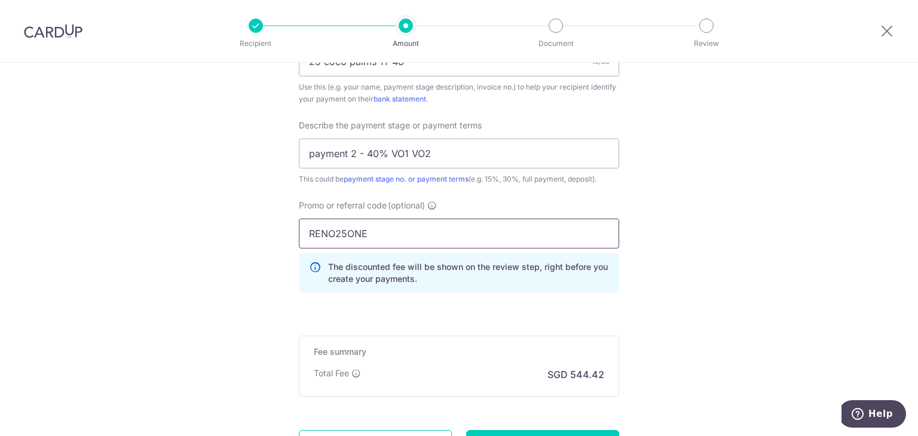
scroll to position [889, 0]
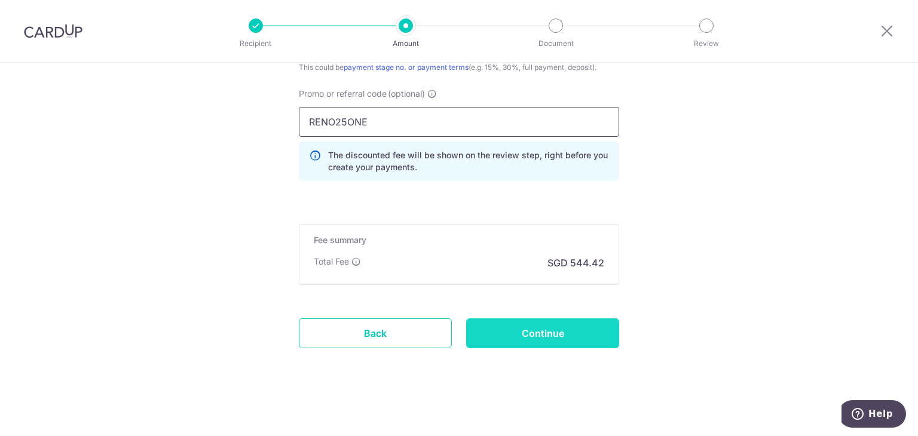
type input "RENO25ONE"
click at [559, 334] on input "Continue" at bounding box center [542, 334] width 153 height 30
type input "Create Schedule"
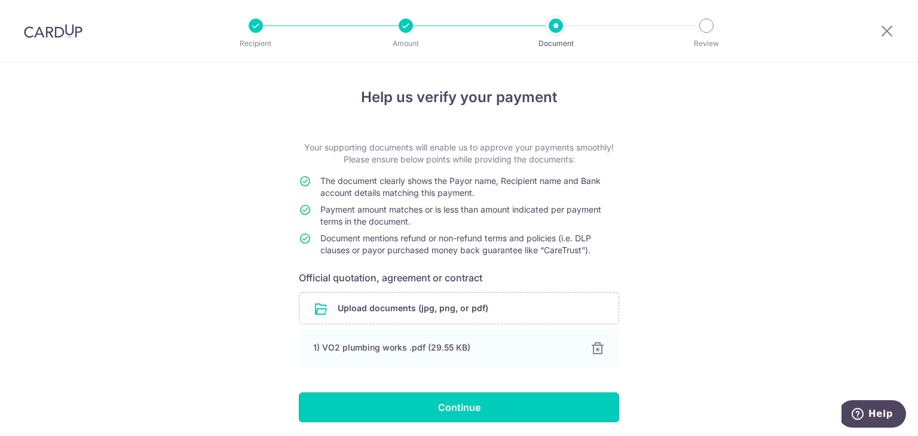
click at [507, 405] on input "Continue" at bounding box center [459, 408] width 320 height 30
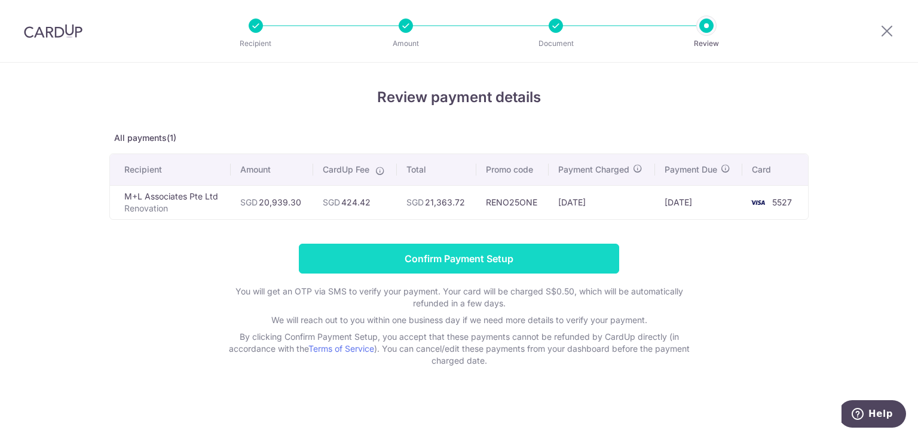
click at [356, 256] on input "Confirm Payment Setup" at bounding box center [459, 259] width 320 height 30
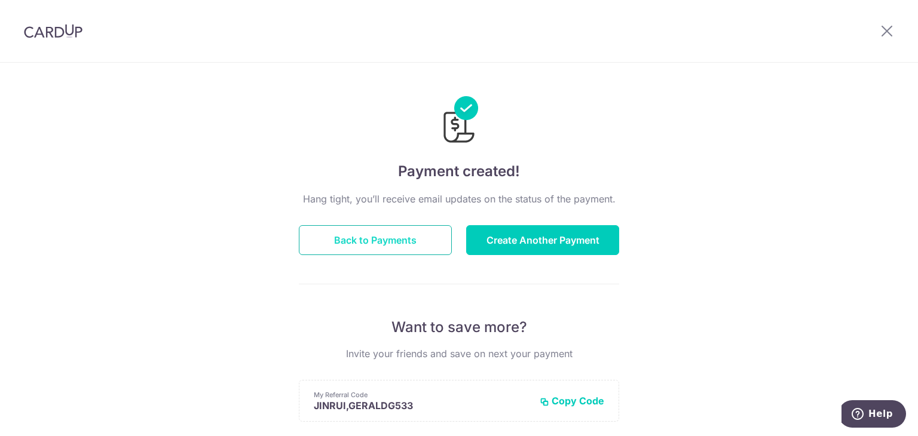
click at [387, 243] on button "Back to Payments" at bounding box center [375, 240] width 153 height 30
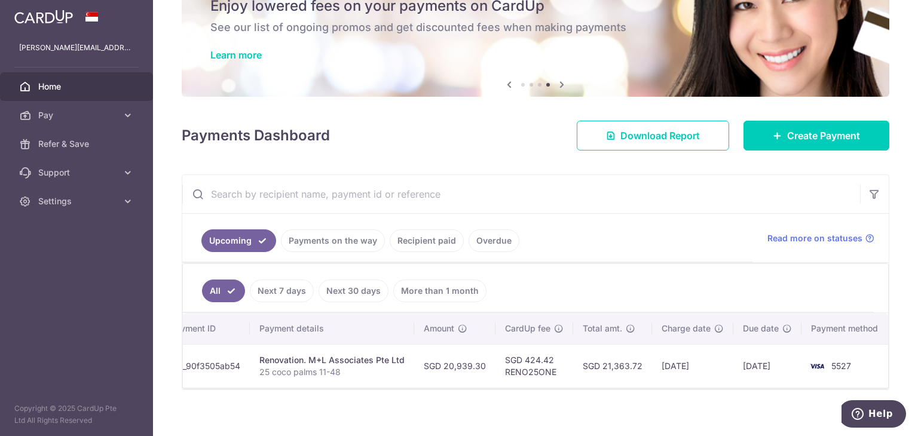
click at [335, 241] on link "Payments on the way" at bounding box center [333, 241] width 104 height 23
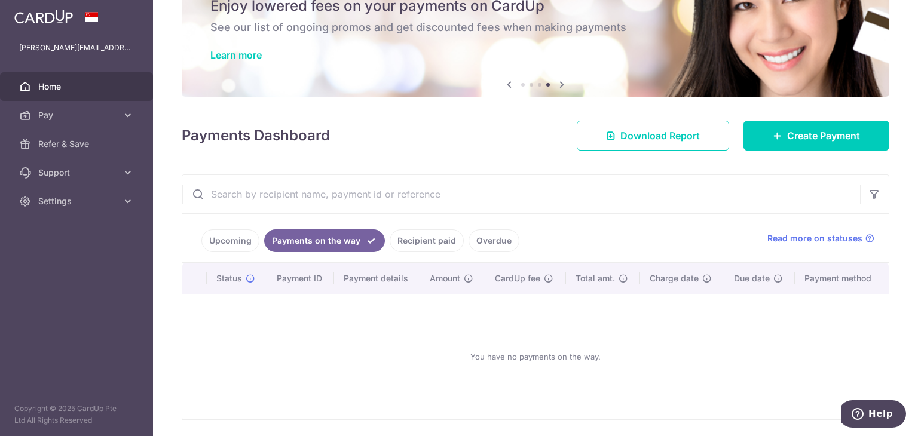
scroll to position [56, 0]
click at [435, 239] on link "Recipient paid" at bounding box center [427, 241] width 74 height 23
click at [222, 244] on link "Upcoming" at bounding box center [230, 241] width 58 height 23
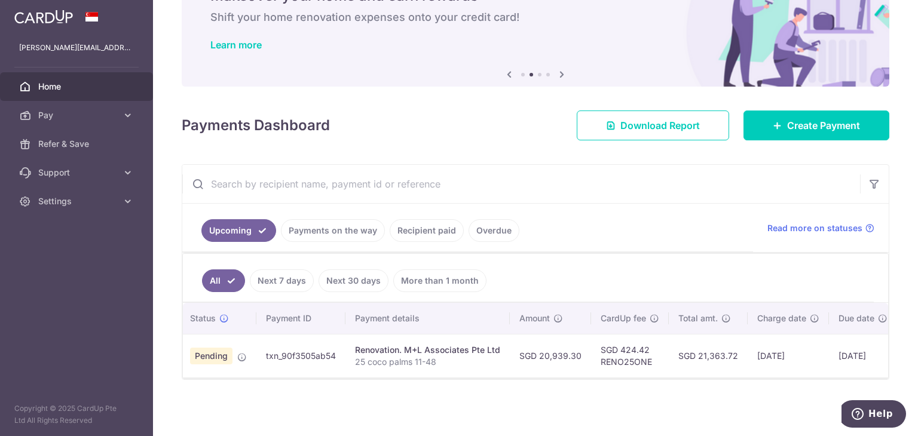
scroll to position [0, 0]
